Goal: Complete application form: Complete application form

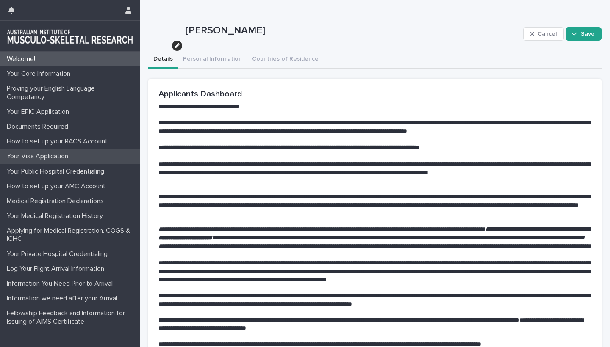
click at [42, 156] on p "Your Visa Application" at bounding box center [39, 157] width 72 height 8
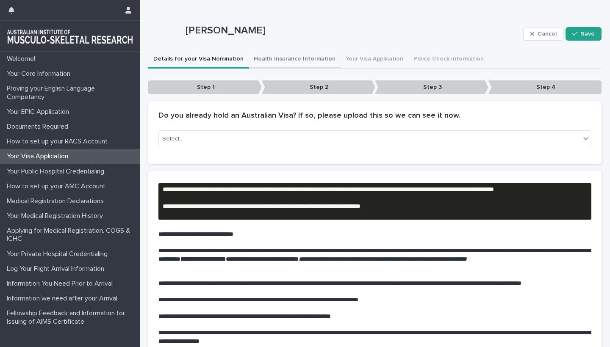
click at [301, 62] on button "Health Insurance Information" at bounding box center [295, 60] width 92 height 18
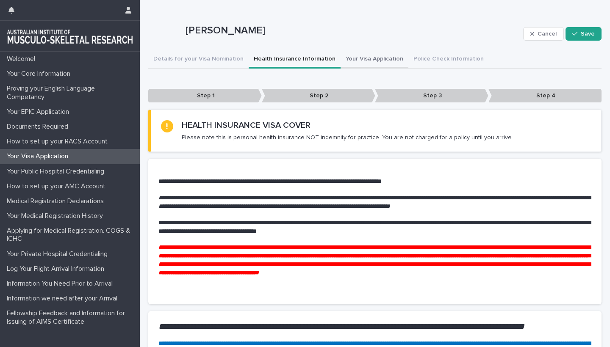
click at [367, 60] on button "Your Visa Application" at bounding box center [375, 60] width 68 height 18
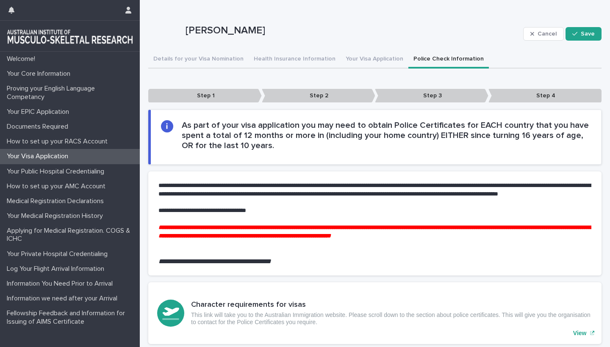
click at [416, 58] on button "Police Check Information" at bounding box center [448, 60] width 81 height 18
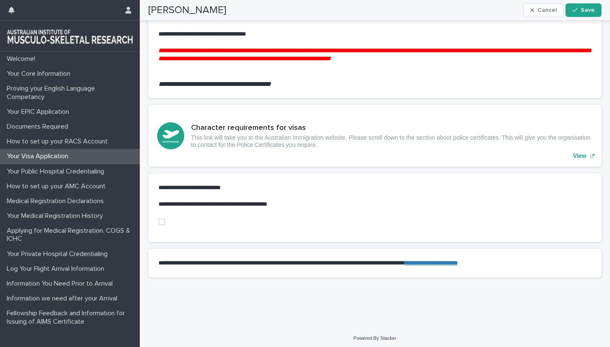
scroll to position [184, 0]
click at [160, 219] on span at bounding box center [161, 222] width 7 height 7
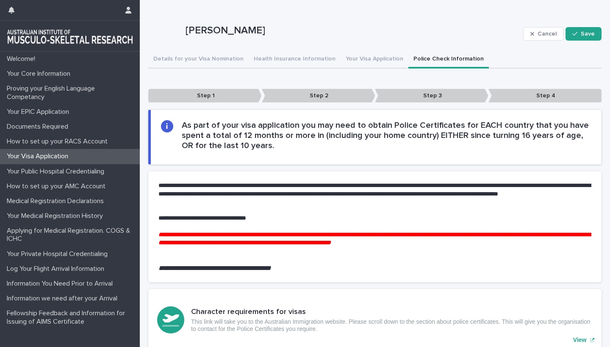
scroll to position [0, 0]
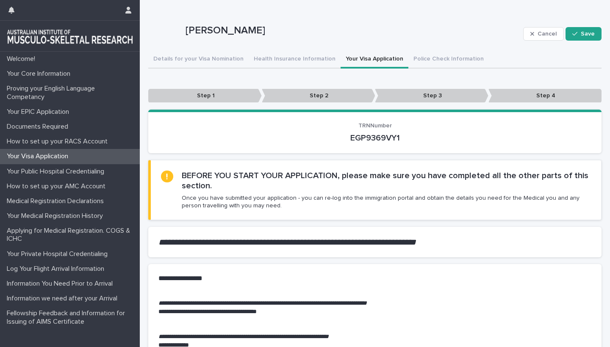
click at [371, 56] on button "Your Visa Application" at bounding box center [375, 60] width 68 height 18
click at [293, 61] on button "Health Insurance Information" at bounding box center [295, 60] width 92 height 18
click at [357, 58] on button "Your Visa Application" at bounding box center [375, 60] width 68 height 18
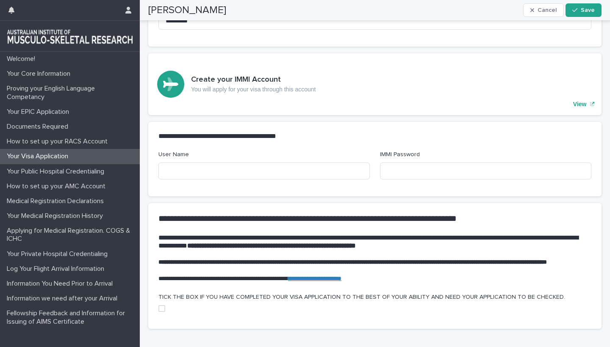
scroll to position [571, 0]
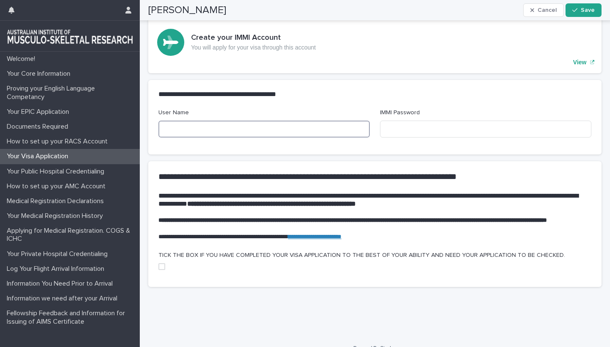
click at [187, 121] on input at bounding box center [263, 129] width 211 height 17
type input "**********"
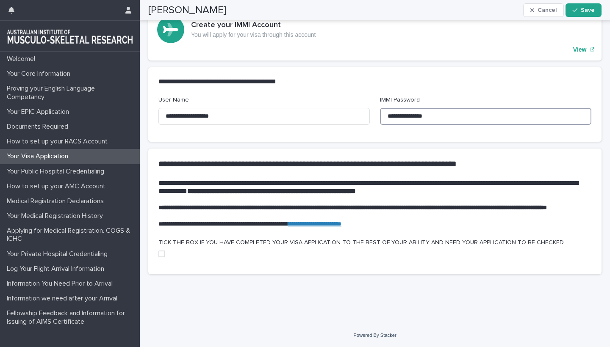
scroll to position [583, 0]
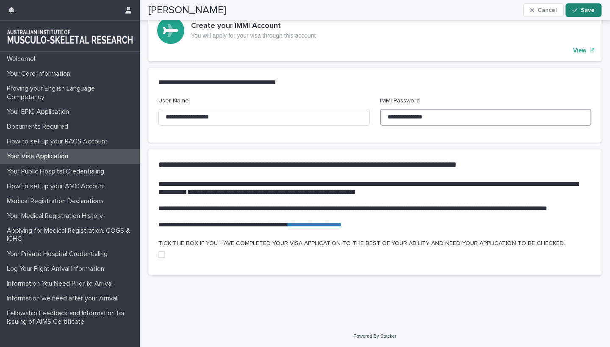
type input "**********"
click at [582, 10] on span "Save" at bounding box center [588, 10] width 14 height 6
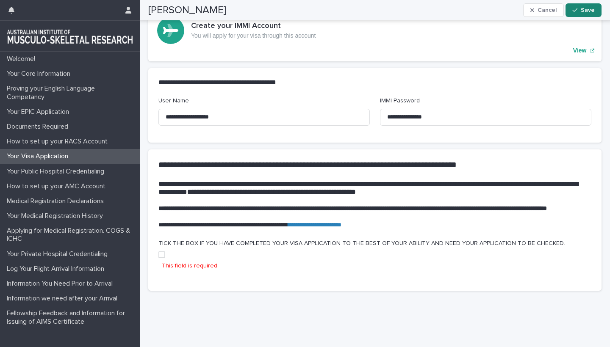
scroll to position [598, 0]
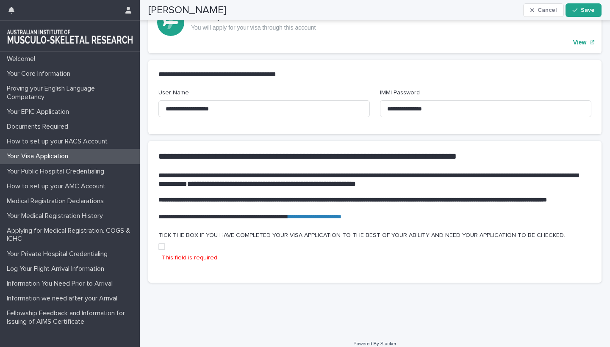
click at [162, 247] on span at bounding box center [161, 247] width 7 height 7
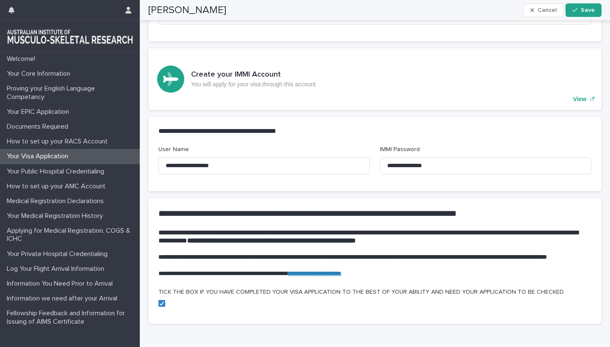
scroll to position [533, 0]
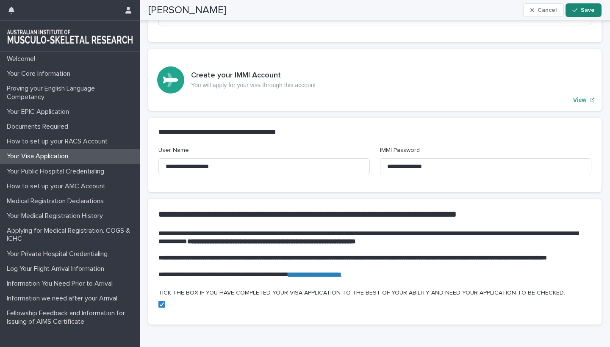
click at [585, 9] on span "Save" at bounding box center [588, 10] width 14 height 6
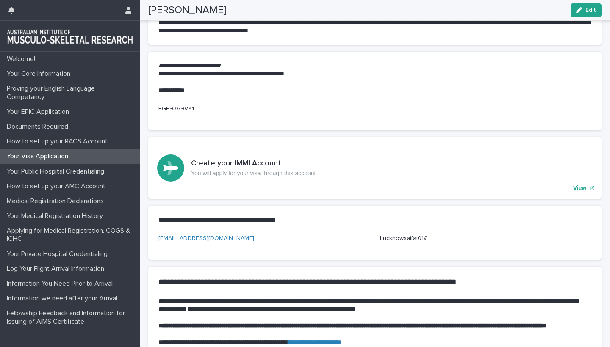
scroll to position [413, 0]
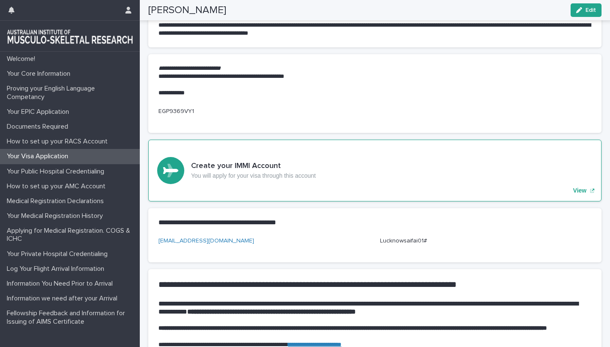
click at [577, 187] on p "View" at bounding box center [580, 190] width 14 height 7
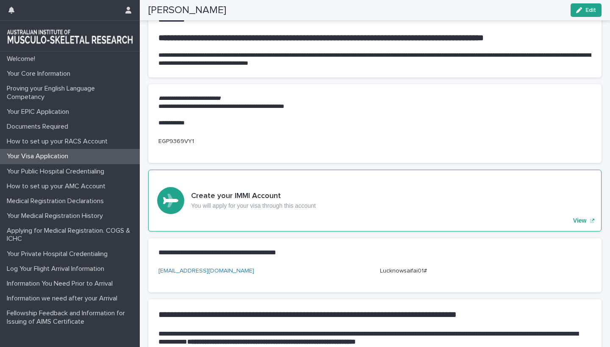
scroll to position [379, 0]
